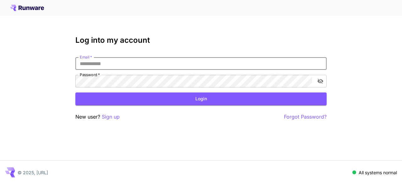
click at [227, 62] on input "Email   *" at bounding box center [200, 63] width 251 height 13
type input "**********"
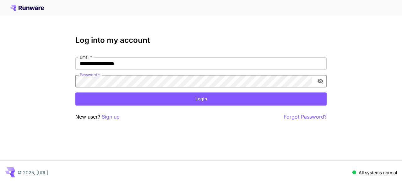
click button "Login" at bounding box center [200, 98] width 251 height 13
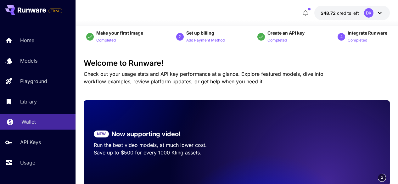
scroll to position [37, 0]
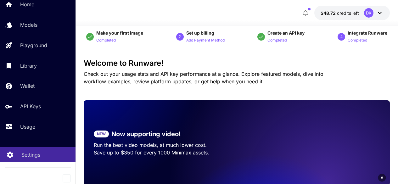
click at [52, 156] on div "Settings" at bounding box center [45, 155] width 49 height 8
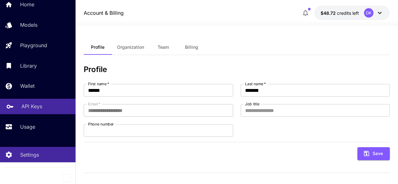
scroll to position [75, 0]
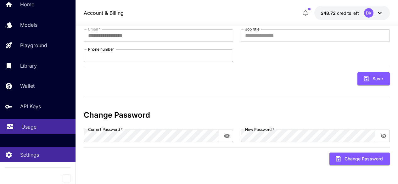
click at [46, 130] on link "Usage" at bounding box center [37, 126] width 75 height 15
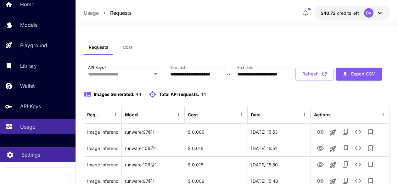
click at [33, 159] on link "Settings" at bounding box center [37, 154] width 75 height 15
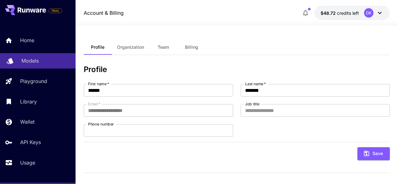
click at [50, 57] on link "Models" at bounding box center [37, 60] width 75 height 15
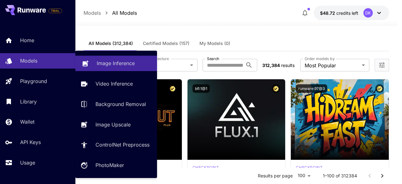
click at [107, 59] on link "Image Inference" at bounding box center [116, 63] width 82 height 15
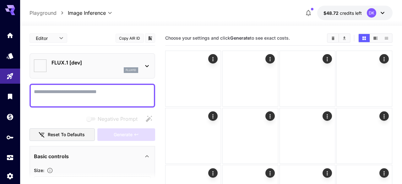
type input "**********"
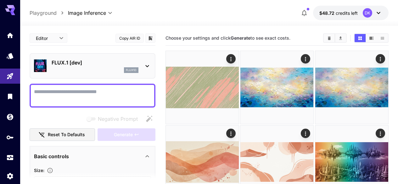
click at [116, 62] on p "FLUX.1 [dev]" at bounding box center [95, 63] width 87 height 8
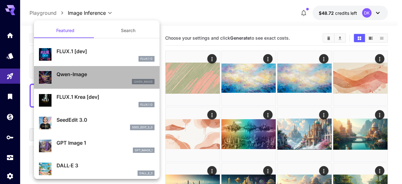
click at [107, 87] on li "Qwen-Image qwen_image" at bounding box center [97, 77] width 126 height 23
type input "**"
type input "***"
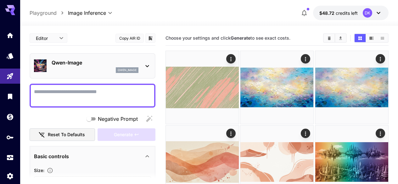
click at [94, 100] on textarea "Negative Prompt" at bounding box center [92, 95] width 117 height 15
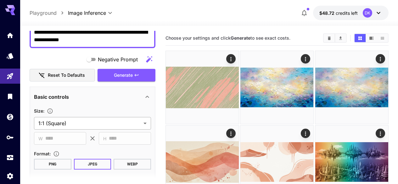
scroll to position [59, 0]
type textarea "**********"
click at [120, 72] on span "Generate" at bounding box center [123, 76] width 19 height 8
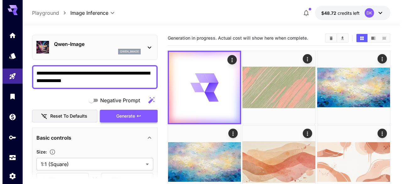
scroll to position [18, 0]
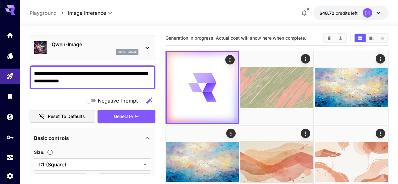
click at [143, 51] on div "Qwen-Image qwen_image" at bounding box center [92, 47] width 117 height 19
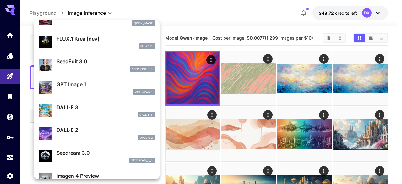
scroll to position [59, 0]
click at [201, 23] on div at bounding box center [201, 92] width 402 height 184
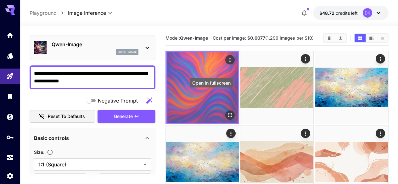
click at [227, 112] on icon "Open in fullscreen" at bounding box center [230, 115] width 6 height 6
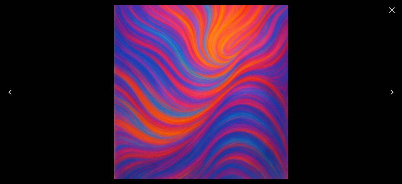
click at [235, 107] on img at bounding box center [201, 92] width 174 height 174
click at [392, 12] on icon "Close" at bounding box center [392, 10] width 10 height 10
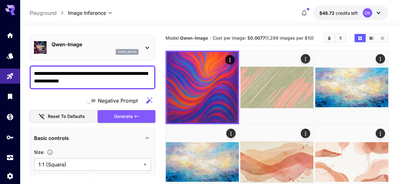
click at [107, 55] on div "Qwen-Image qwen_image" at bounding box center [92, 47] width 117 height 19
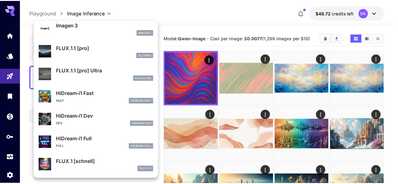
scroll to position [348, 0]
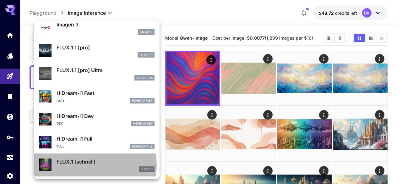
click at [95, 164] on p "FLUX.1 [schnell]" at bounding box center [106, 162] width 98 height 8
type input "*"
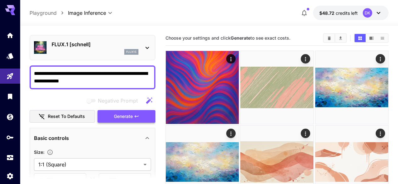
click at [135, 111] on button "Generate" at bounding box center [126, 116] width 58 height 13
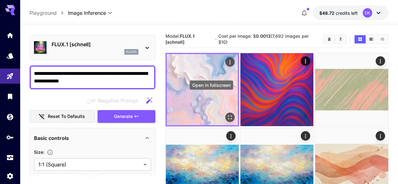
click at [225, 113] on div "Open in fullscreen" at bounding box center [229, 117] width 9 height 9
click at [227, 114] on icon "Open in fullscreen" at bounding box center [230, 117] width 6 height 6
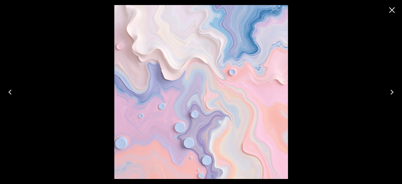
click at [391, 9] on icon "Close" at bounding box center [392, 10] width 10 height 10
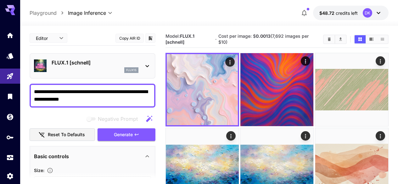
scroll to position [18, 0]
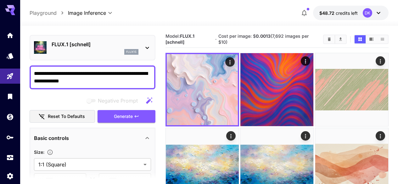
click at [120, 44] on p "FLUX.1 [schnell]" at bounding box center [95, 45] width 87 height 8
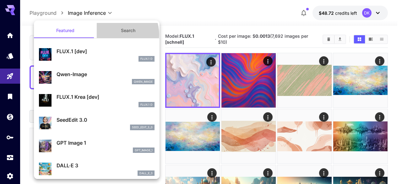
click at [117, 34] on button "Search" at bounding box center [128, 30] width 63 height 15
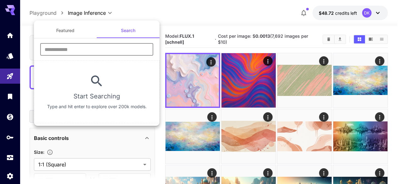
click at [109, 51] on input "text" at bounding box center [96, 49] width 113 height 13
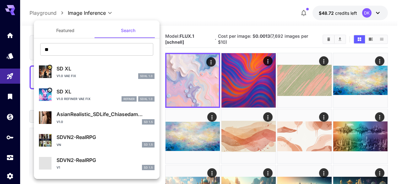
click at [152, 48] on div "** ​" at bounding box center [97, 51] width 126 height 17
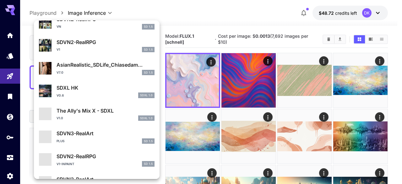
scroll to position [0, 0]
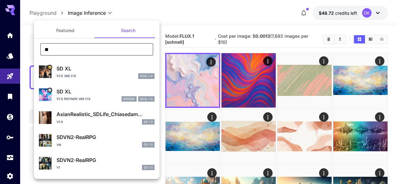
click at [105, 51] on input "**" at bounding box center [96, 49] width 113 height 13
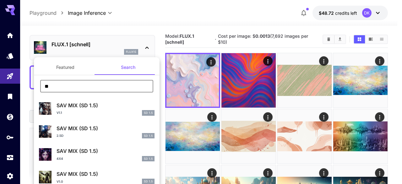
type input "*"
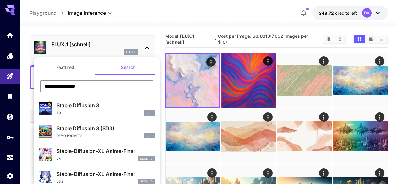
click at [112, 88] on input "**********" at bounding box center [96, 86] width 113 height 13
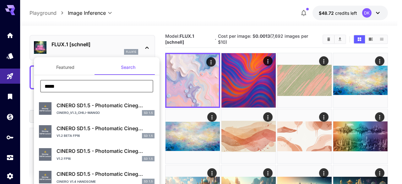
scroll to position [195, 0]
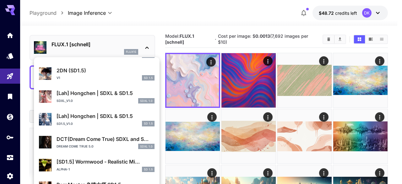
type input "*****"
click at [90, 31] on div at bounding box center [201, 92] width 402 height 184
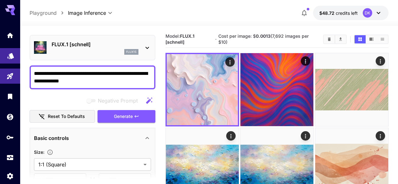
click at [2, 58] on link at bounding box center [10, 55] width 20 height 15
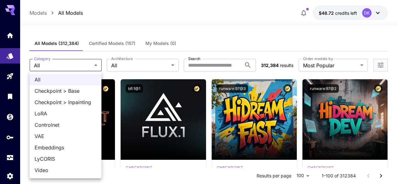
click at [142, 66] on div at bounding box center [201, 92] width 402 height 184
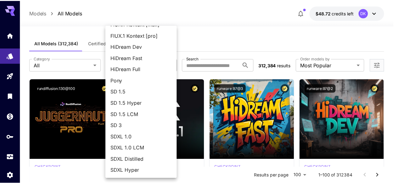
scroll to position [78, 0]
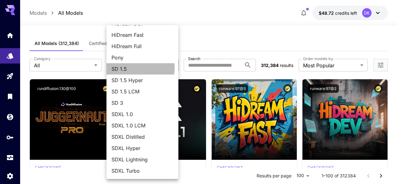
click at [126, 67] on span "SD 1.5" at bounding box center [143, 69] width 62 height 8
type input "****"
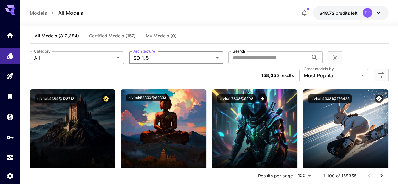
scroll to position [8, 0]
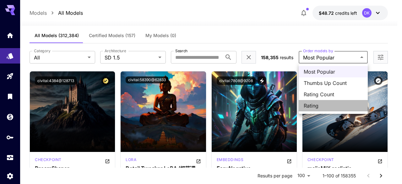
click at [321, 108] on span "Rating" at bounding box center [333, 106] width 59 height 8
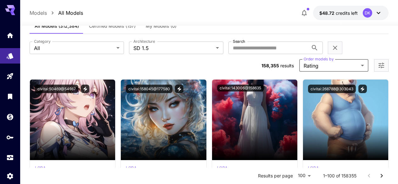
scroll to position [15, 0]
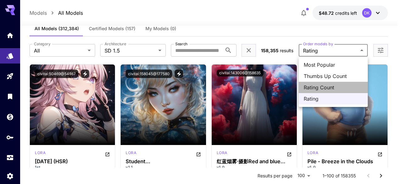
click at [311, 88] on span "Rating Count" at bounding box center [333, 88] width 59 height 8
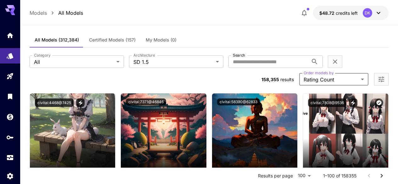
scroll to position [3, 0]
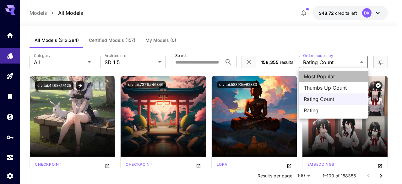
click at [319, 75] on span "Most Popular" at bounding box center [333, 77] width 59 height 8
type input "**********"
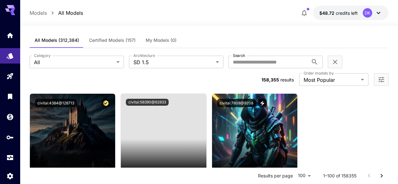
click at [296, 48] on div "**********" at bounding box center [209, 70] width 359 height 45
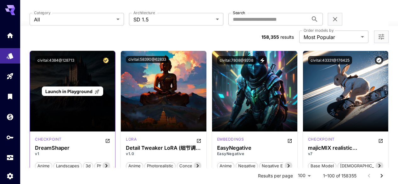
scroll to position [46, 0]
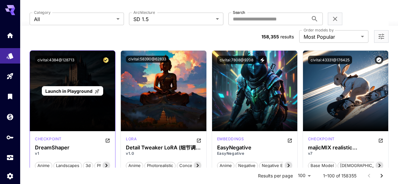
click at [70, 113] on div "Launch in Playground" at bounding box center [72, 91] width 85 height 80
click at [83, 86] on div "Launch in Playground" at bounding box center [72, 91] width 61 height 10
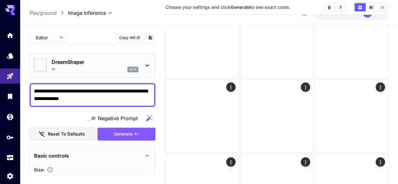
type input "*******"
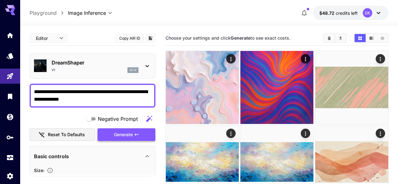
click at [127, 130] on button "Generate" at bounding box center [126, 134] width 58 height 13
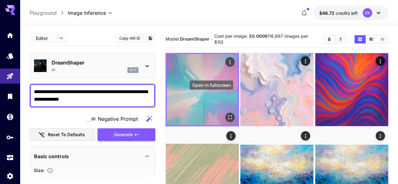
click at [227, 114] on icon "Open in fullscreen" at bounding box center [230, 117] width 6 height 6
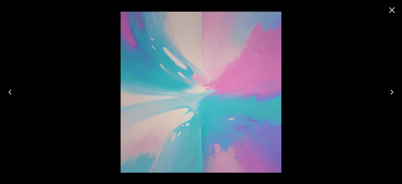
click at [393, 11] on icon "Close" at bounding box center [392, 10] width 10 height 10
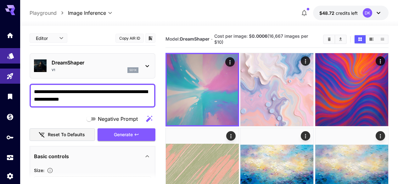
click at [8, 63] on link at bounding box center [10, 55] width 20 height 15
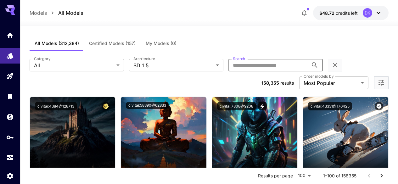
click at [228, 66] on input "Search" at bounding box center [268, 65] width 80 height 13
click at [215, 48] on div "All Models (312,384) Certified Models (157) My Models (0)" at bounding box center [209, 43] width 359 height 15
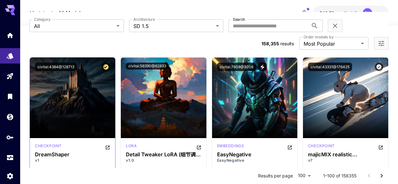
scroll to position [39, 0]
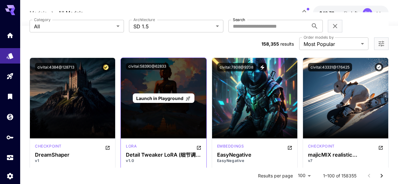
click at [173, 93] on div "Launch in Playground" at bounding box center [163, 98] width 61 height 10
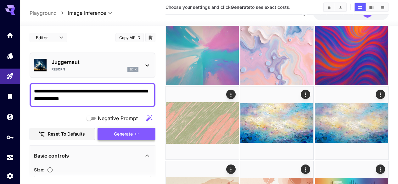
click at [132, 132] on span "Generate" at bounding box center [123, 134] width 19 height 8
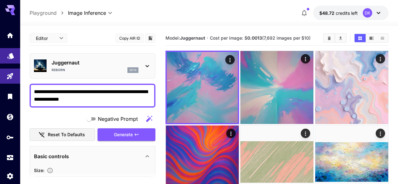
click at [11, 60] on link at bounding box center [10, 55] width 20 height 15
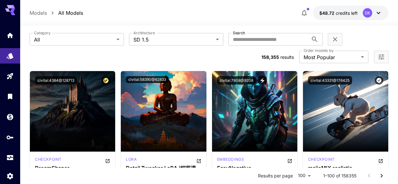
scroll to position [26, 0]
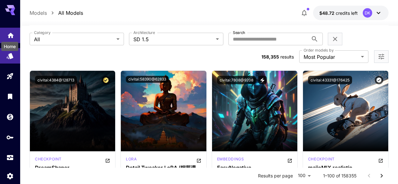
click at [13, 35] on icon "Home" at bounding box center [11, 33] width 6 height 5
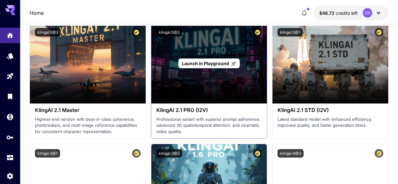
scroll to position [326, 0]
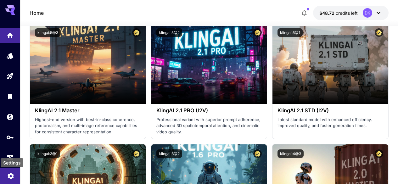
click at [14, 178] on icon "Settings" at bounding box center [11, 174] width 8 height 8
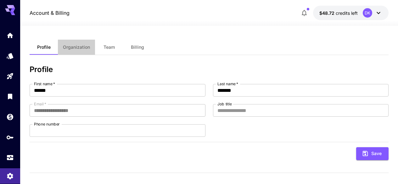
click at [80, 51] on button "Organization" at bounding box center [76, 47] width 37 height 15
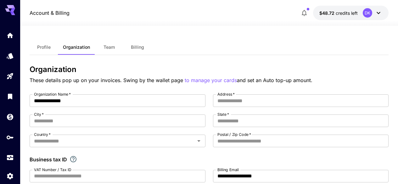
click at [376, 13] on icon at bounding box center [378, 13] width 8 height 8
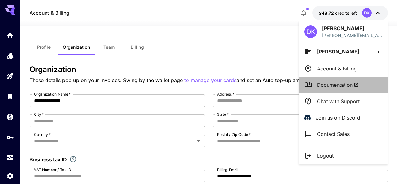
click at [337, 82] on span "Documentation" at bounding box center [338, 85] width 42 height 8
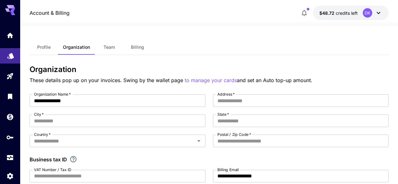
drag, startPoint x: 11, startPoint y: 43, endPoint x: 12, endPoint y: 55, distance: 12.0
click at [12, 55] on div at bounding box center [10, 96] width 20 height 137
click at [12, 55] on icon "Models" at bounding box center [10, 55] width 7 height 6
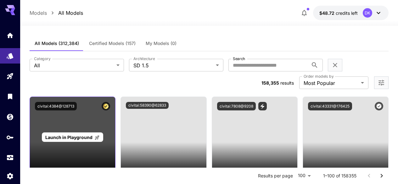
click at [95, 135] on icon at bounding box center [97, 137] width 4 height 4
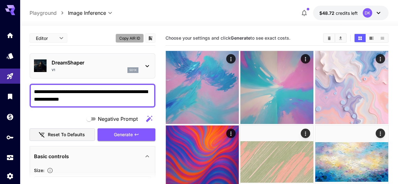
click at [136, 38] on button "Copy AIR ID" at bounding box center [129, 38] width 28 height 9
click at [141, 35] on button "Copy AIR ID" at bounding box center [129, 38] width 28 height 9
click at [13, 177] on icon "Settings" at bounding box center [11, 174] width 6 height 6
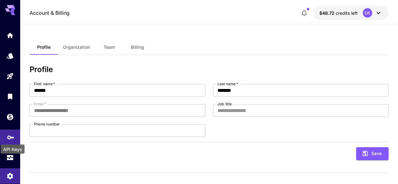
click at [10, 138] on icon "API Keys" at bounding box center [11, 135] width 8 height 8
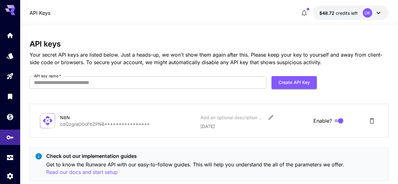
click at [140, 123] on p "**********" at bounding box center [127, 124] width 135 height 7
click at [308, 80] on button "Create API Key" at bounding box center [293, 82] width 45 height 13
click at [241, 84] on input "API key name   *" at bounding box center [148, 82] width 237 height 13
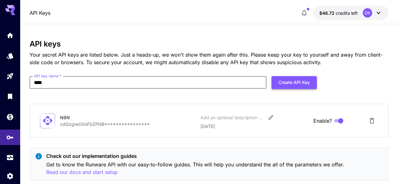
type input "****"
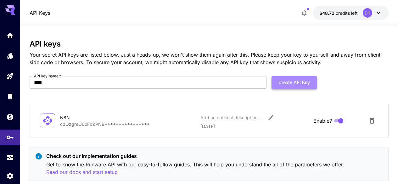
click at [284, 80] on button "Create API Key" at bounding box center [293, 82] width 45 height 13
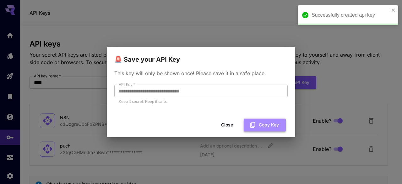
click at [261, 125] on button "Copy Key" at bounding box center [265, 124] width 42 height 13
click at [268, 124] on button "Copy Key" at bounding box center [265, 124] width 42 height 13
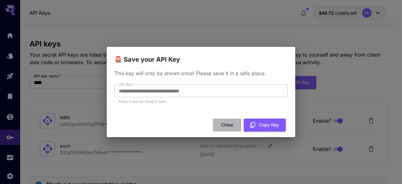
click at [231, 123] on button "Close" at bounding box center [227, 124] width 28 height 13
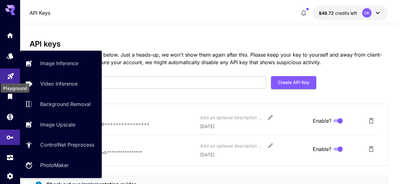
click at [13, 72] on icon "Playground" at bounding box center [11, 74] width 8 height 8
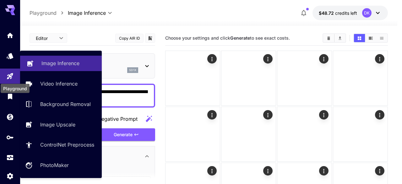
click at [35, 68] on link "Image Inference" at bounding box center [61, 63] width 82 height 15
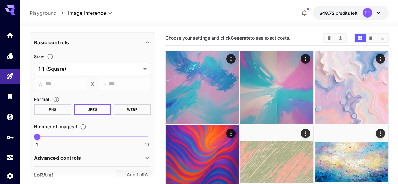
scroll to position [113, 0]
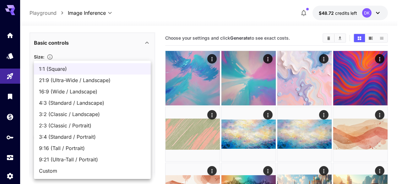
click at [121, 36] on div at bounding box center [201, 92] width 402 height 184
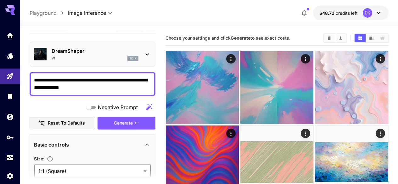
scroll to position [11, 0]
